Goal: Transaction & Acquisition: Purchase product/service

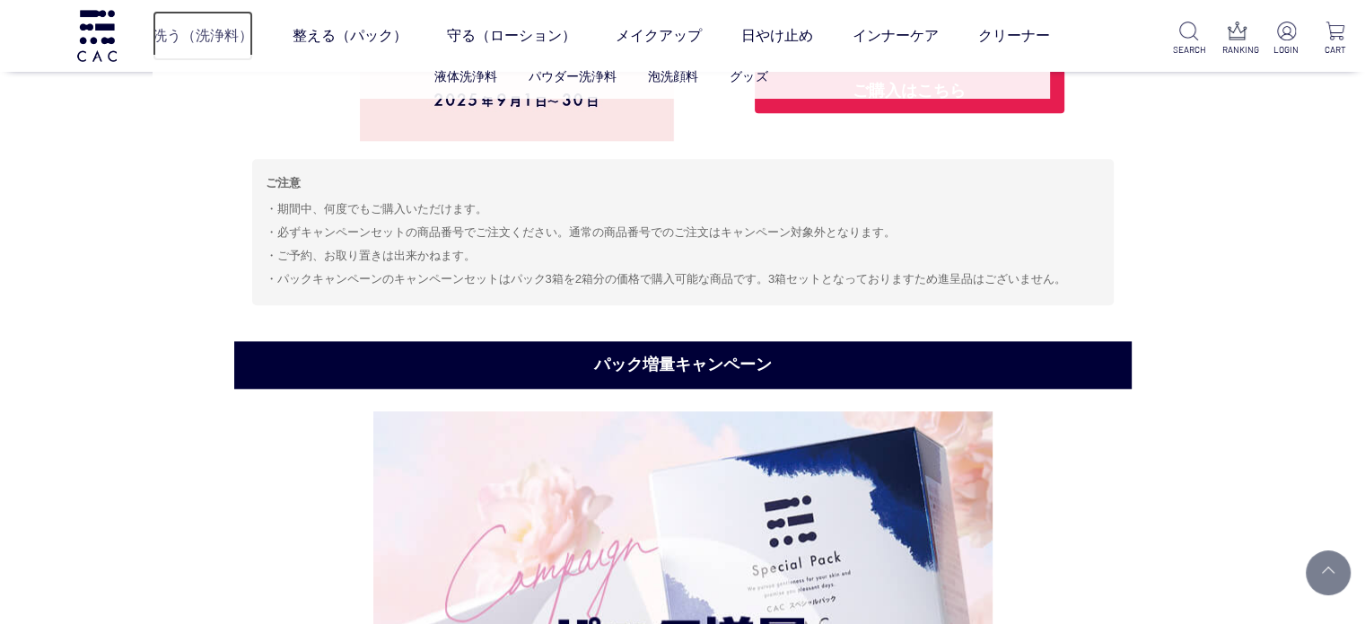
click at [225, 48] on link "洗う（洗浄料）" at bounding box center [203, 36] width 101 height 50
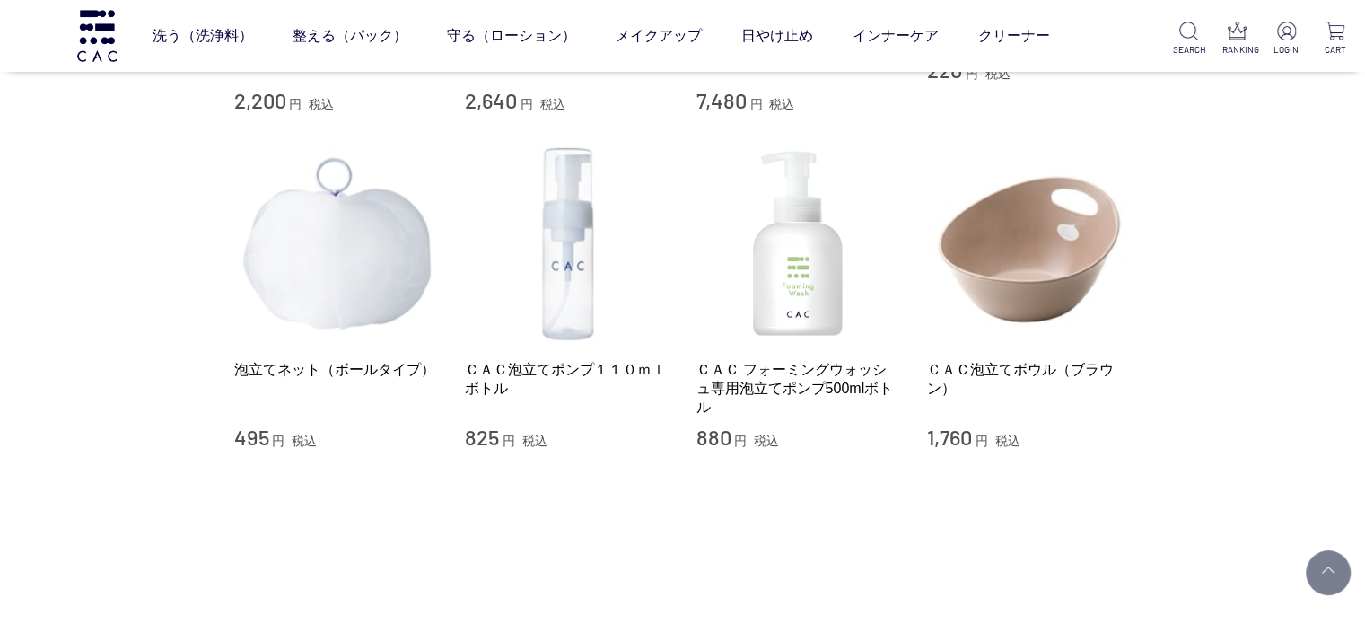
scroll to position [1436, 0]
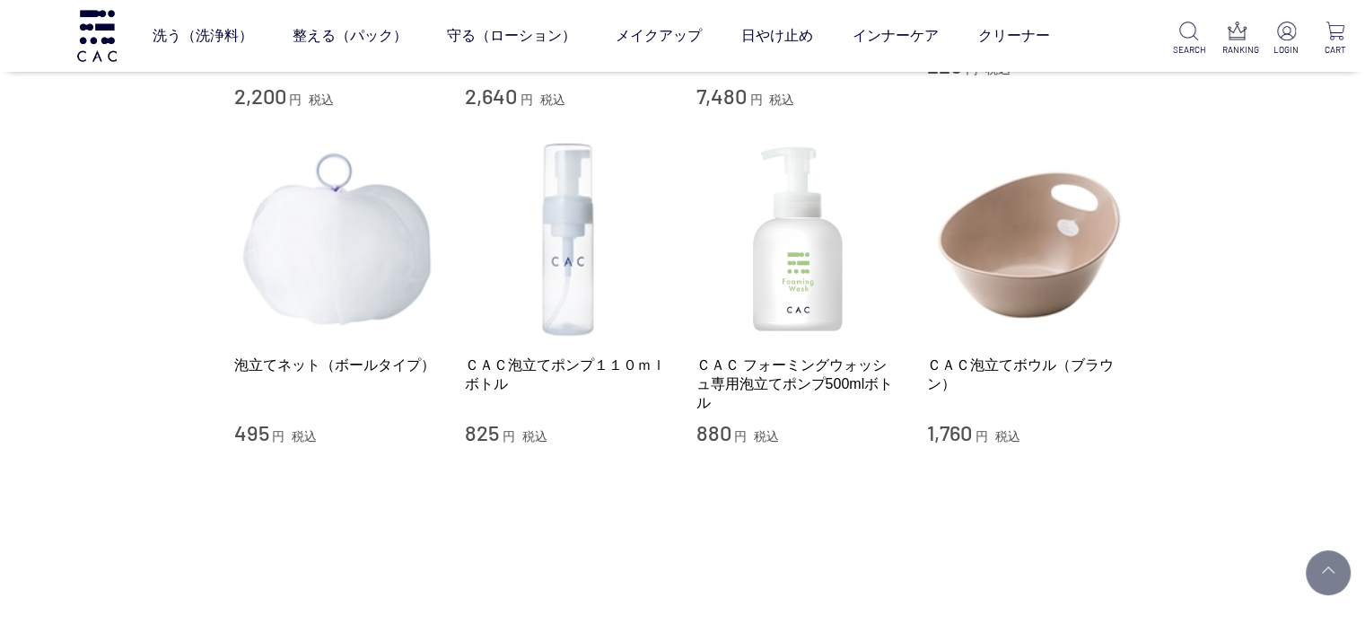
click at [579, 344] on div "ＣＡＣ泡立てポンプ１１０ｍｌボトル 825 円 税込" at bounding box center [567, 291] width 205 height 310
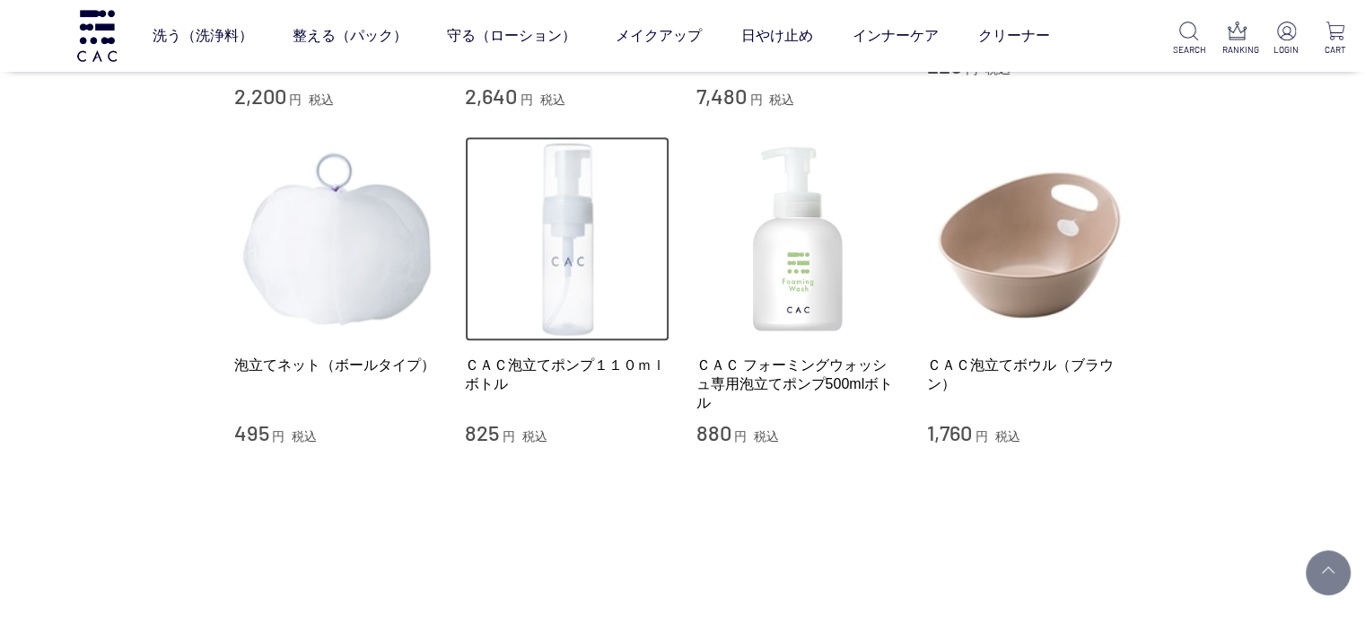
click at [580, 253] on img at bounding box center [567, 238] width 205 height 205
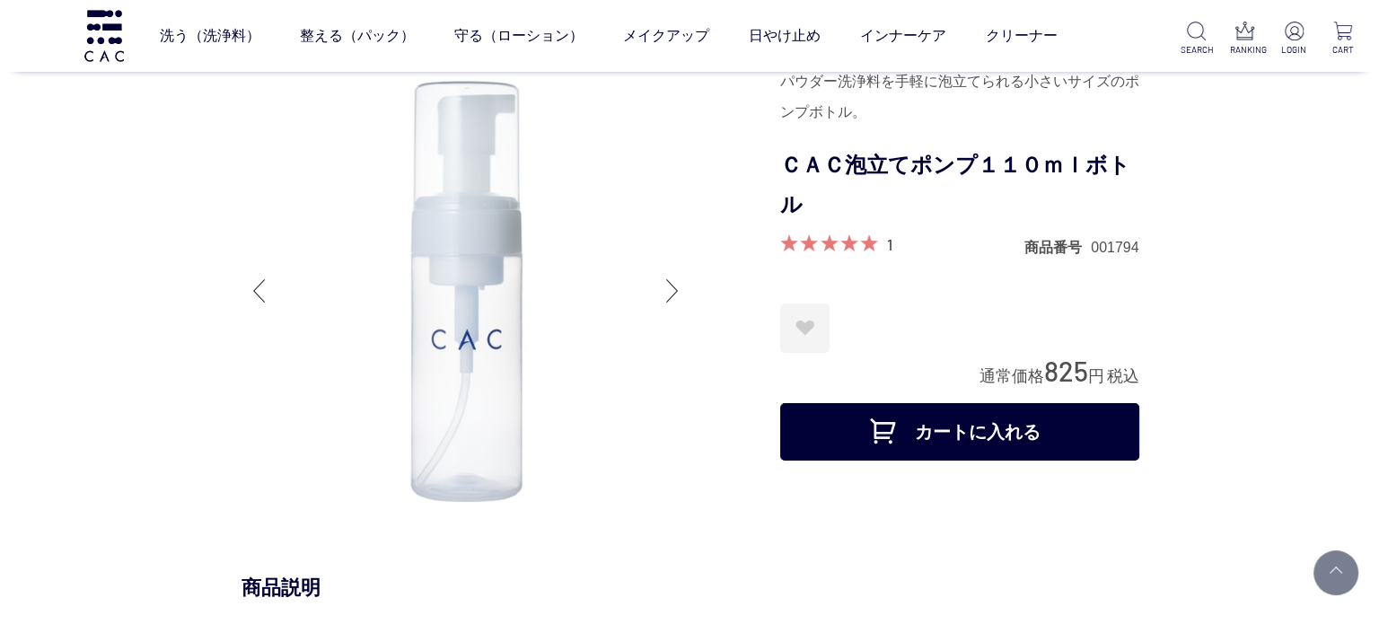
scroll to position [449, 0]
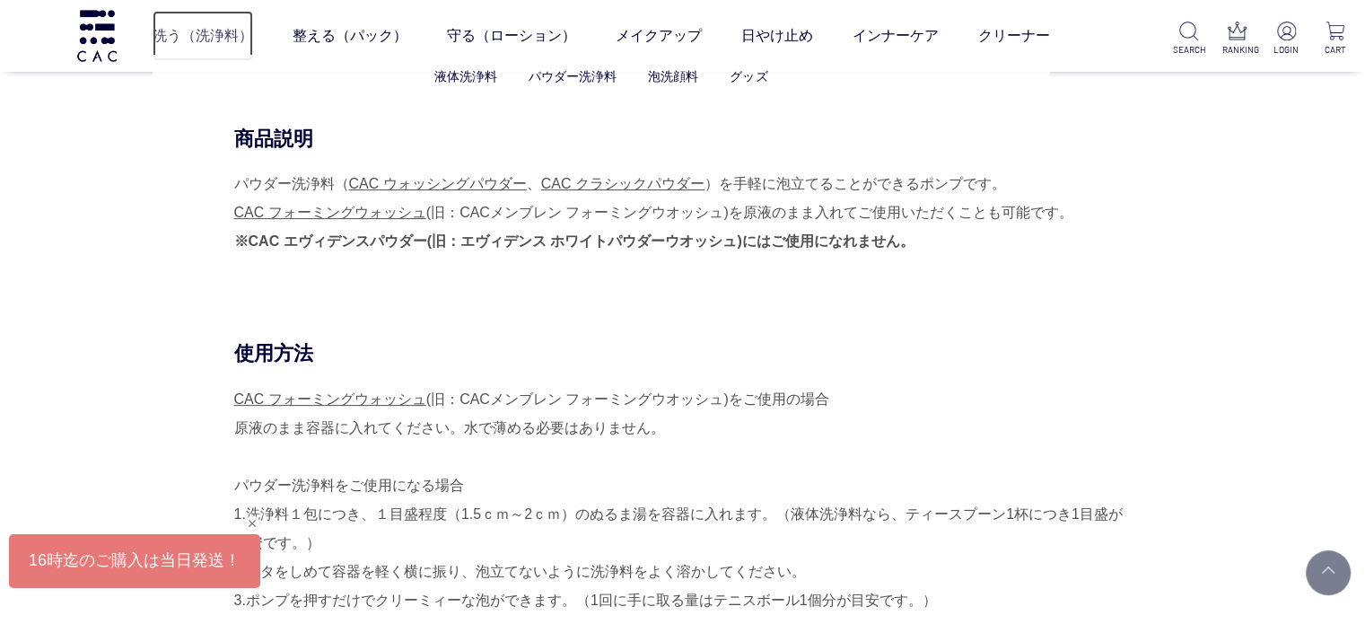
click at [205, 36] on link "洗う（洗浄料）" at bounding box center [203, 36] width 101 height 50
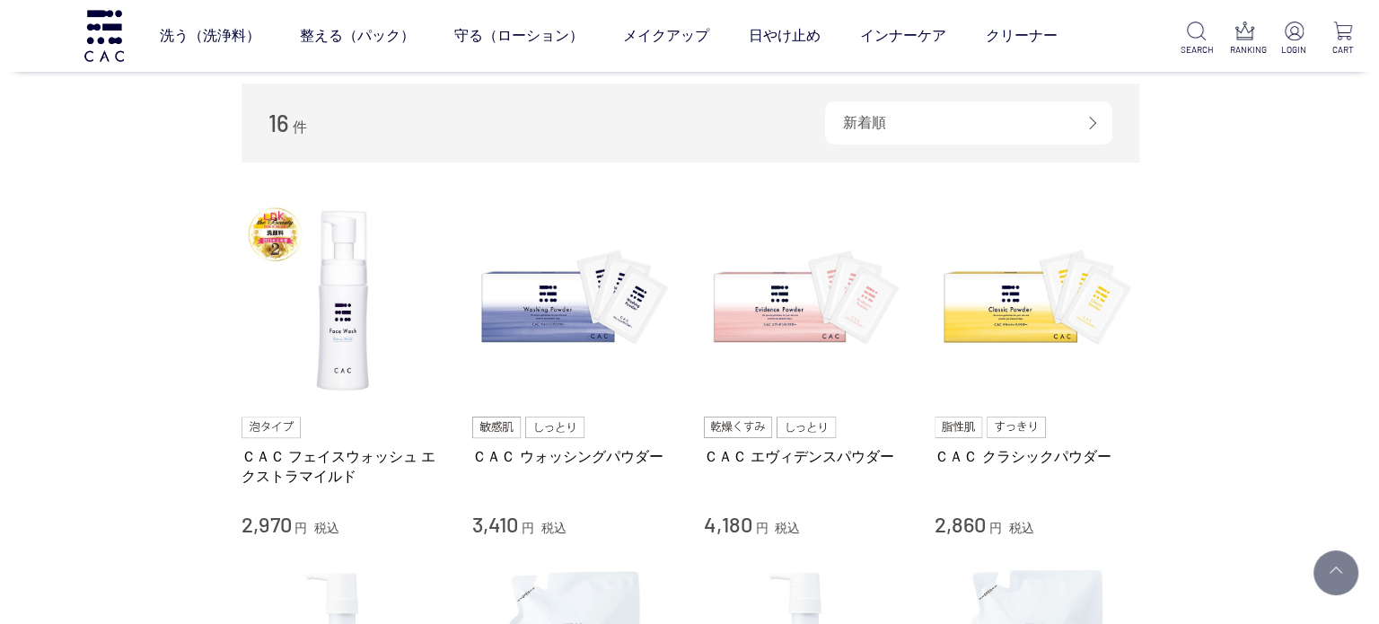
scroll to position [269, 0]
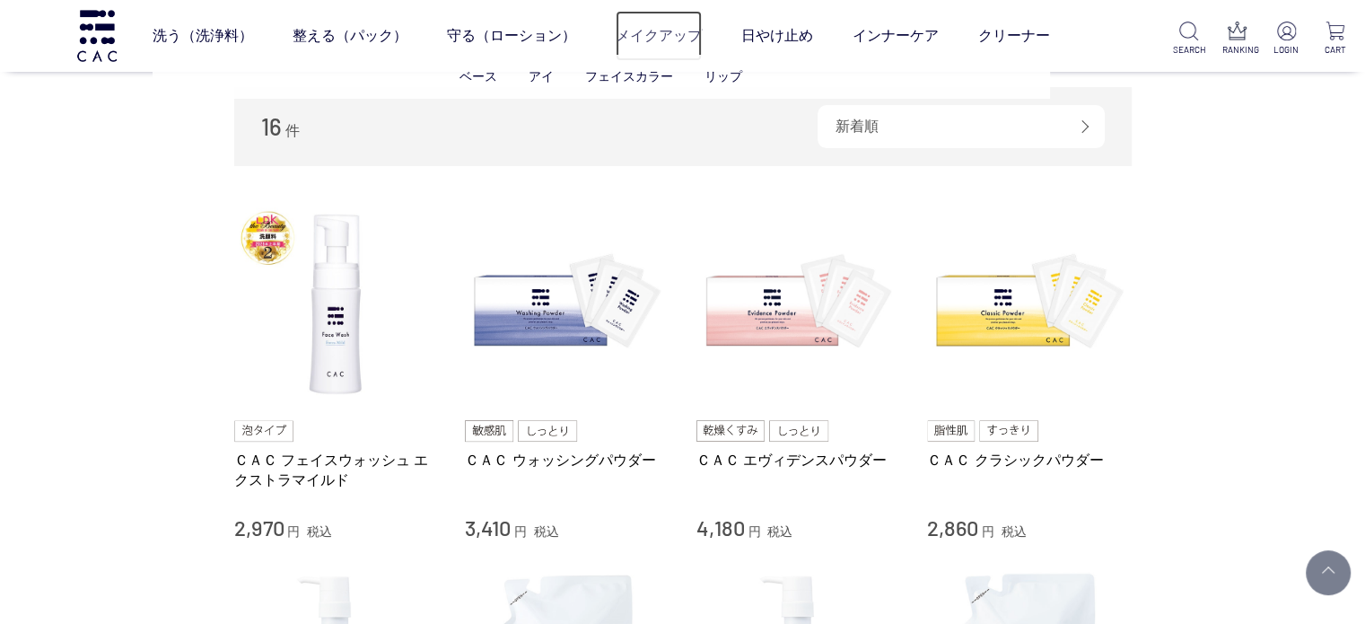
click at [630, 34] on link "メイクアップ" at bounding box center [659, 36] width 86 height 50
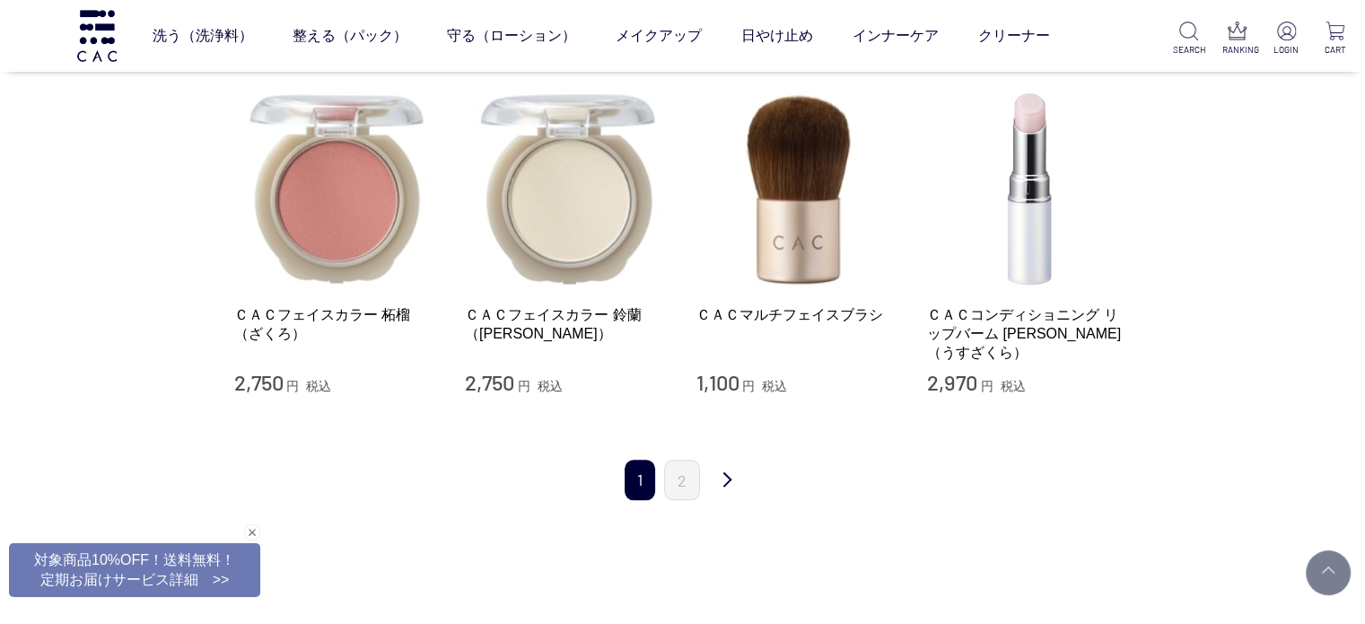
scroll to position [1885, 0]
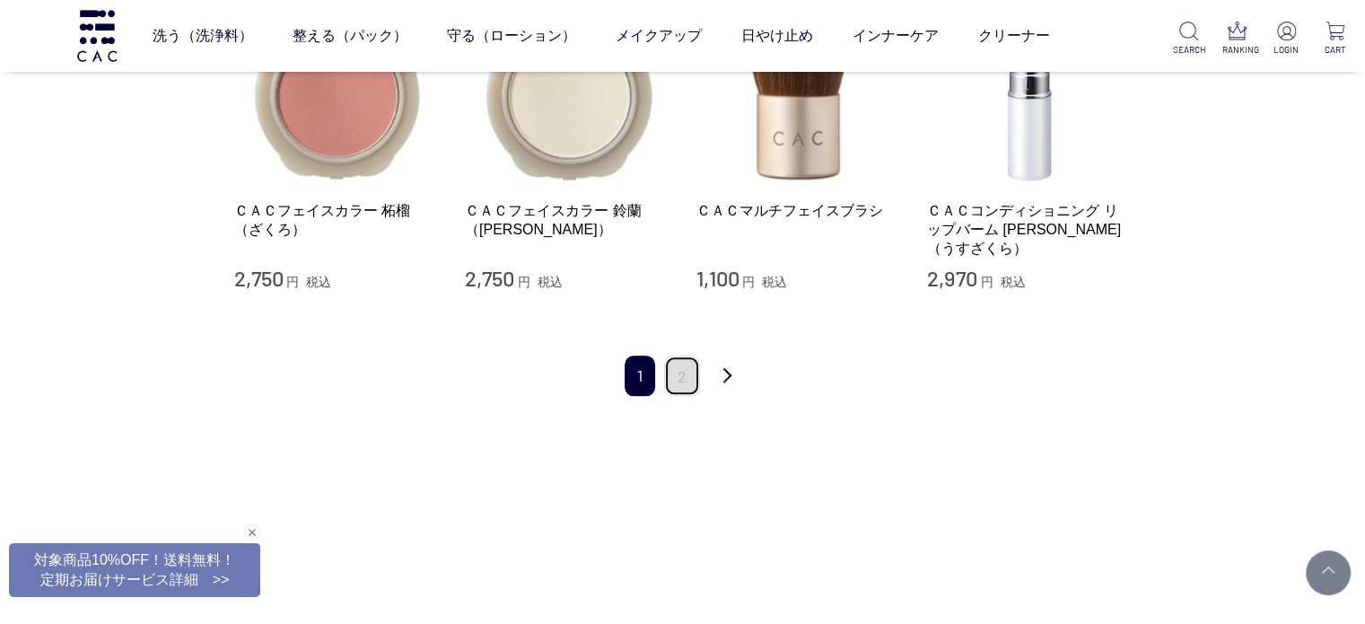
click at [688, 373] on link "2" at bounding box center [682, 376] width 36 height 40
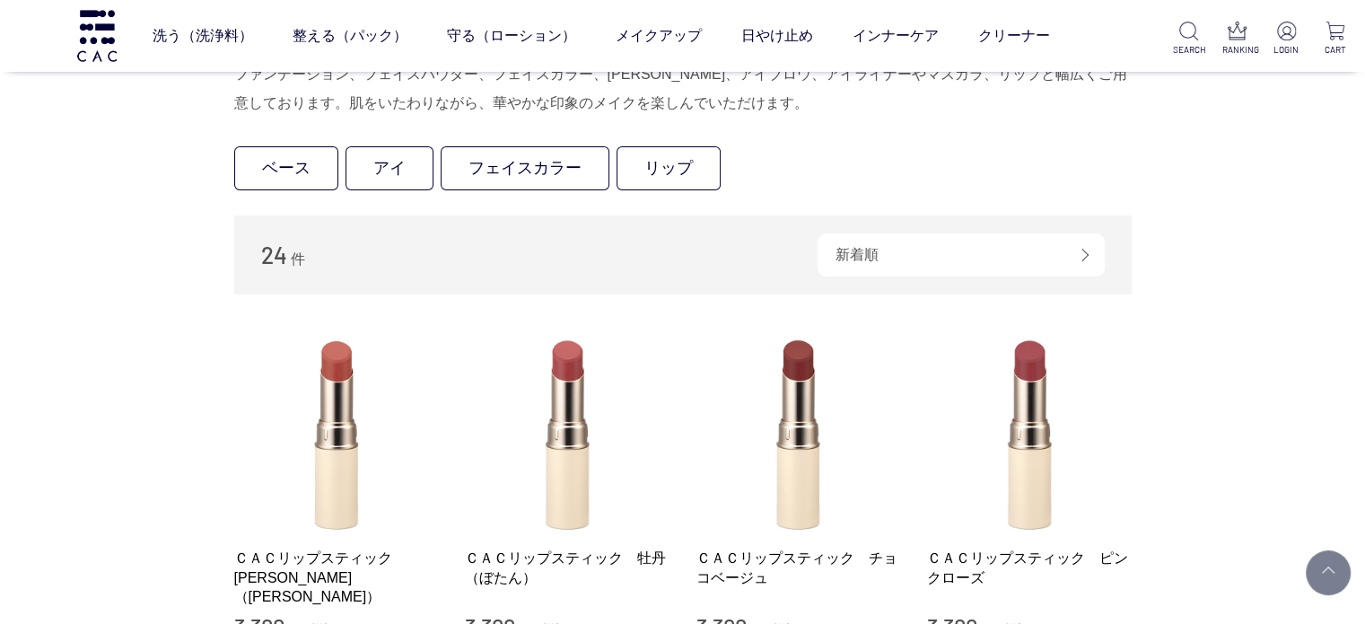
scroll to position [449, 0]
